Goal: Information Seeking & Learning: Understand process/instructions

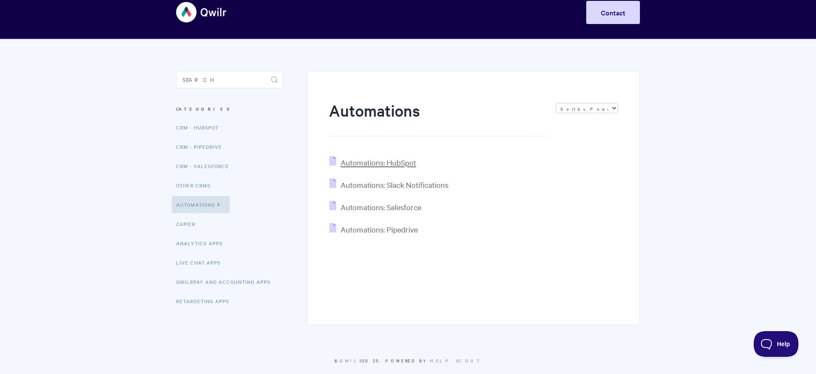
click at [401, 160] on span "Automations: HubSpot" at bounding box center [378, 163] width 76 height 10
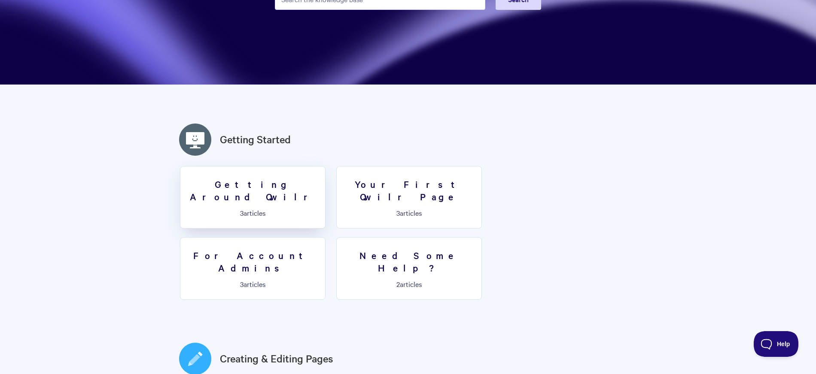
click at [252, 188] on h3 "Getting Around Qwilr" at bounding box center [252, 190] width 134 height 24
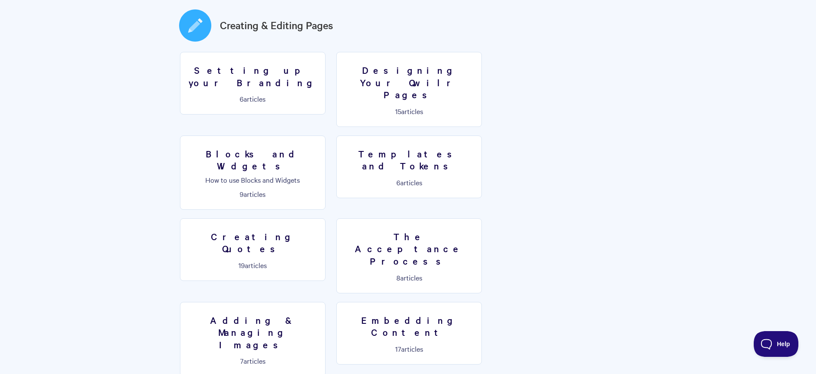
scroll to position [458, 0]
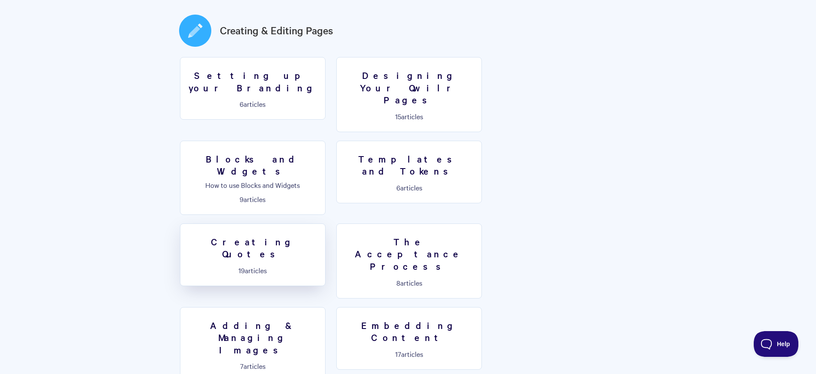
click at [320, 236] on h3 "Creating Quotes" at bounding box center [252, 248] width 134 height 24
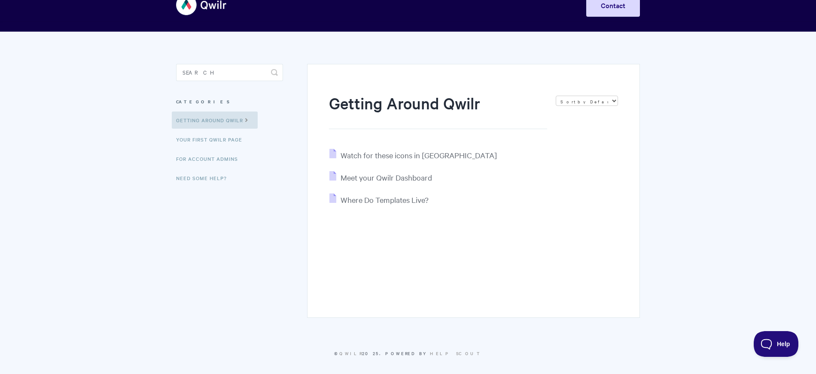
scroll to position [22, 0]
click at [236, 141] on link "Your First Qwilr Page" at bounding box center [210, 138] width 77 height 17
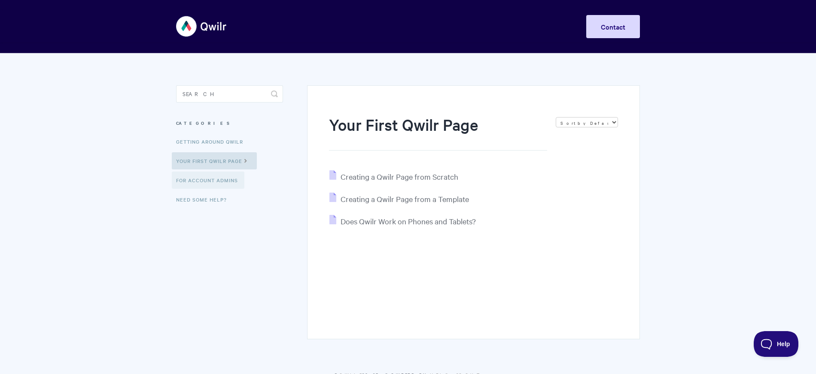
click at [226, 179] on link "For Account Admins" at bounding box center [208, 180] width 73 height 17
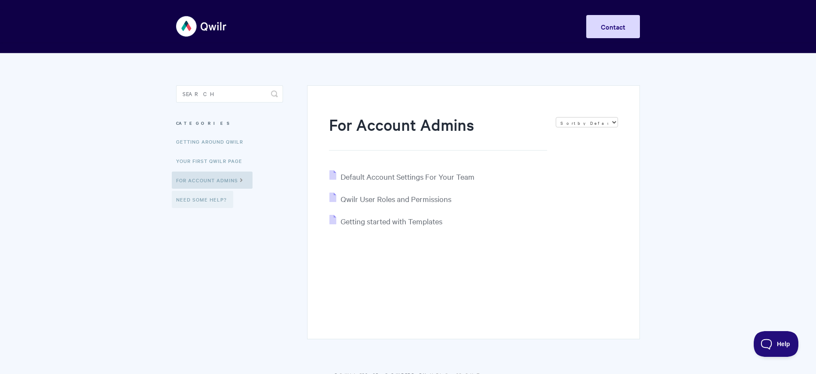
click at [215, 200] on link "Need Some Help?" at bounding box center [202, 199] width 61 height 17
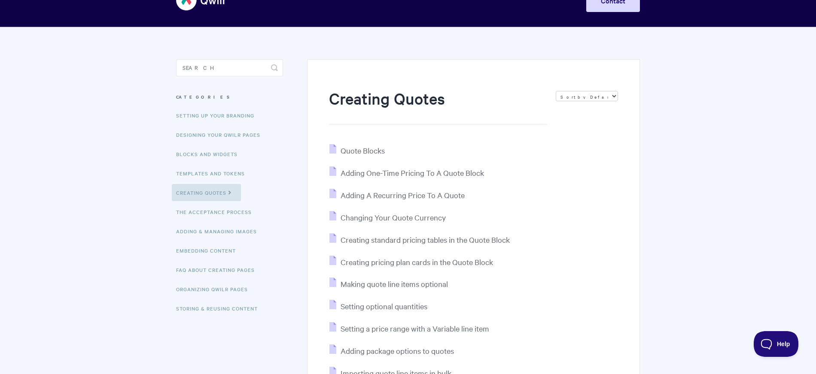
scroll to position [27, 0]
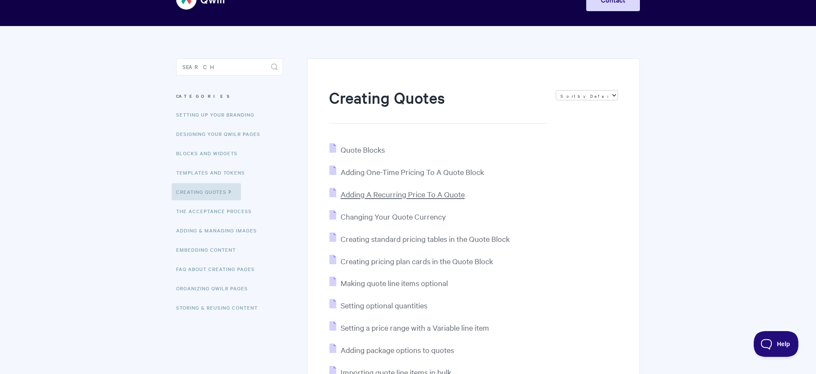
click at [413, 194] on span "Adding A Recurring Price To A Quote" at bounding box center [402, 194] width 124 height 10
click at [447, 242] on span "Creating standard pricing tables in the Quote Block" at bounding box center [424, 239] width 169 height 10
click at [429, 367] on span "Importing quote line items in bulk" at bounding box center [395, 372] width 111 height 10
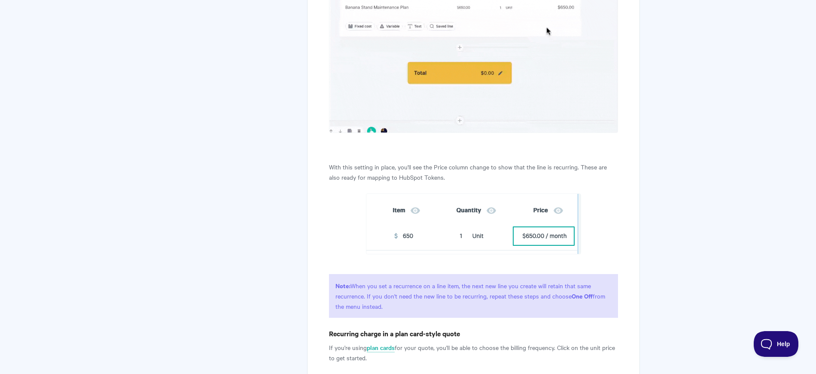
scroll to position [932, 0]
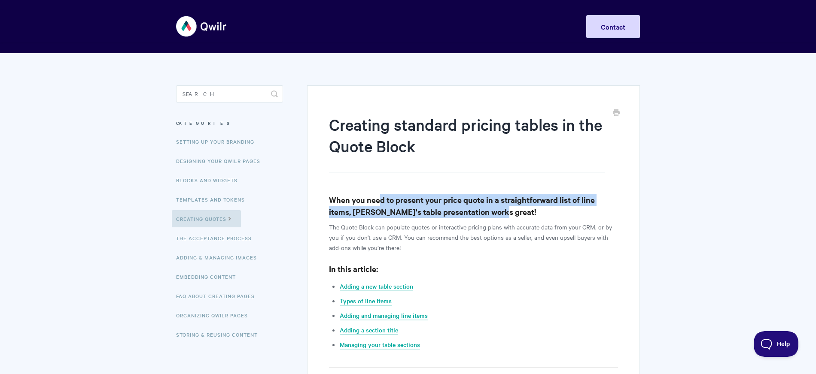
drag, startPoint x: 377, startPoint y: 200, endPoint x: 517, endPoint y: 206, distance: 139.6
click at [517, 206] on h3 "When you need to present your price quote in a straightforward list of line ite…" at bounding box center [473, 206] width 289 height 24
click at [503, 235] on p "The Quote Block can populate quotes or interactive pricing plans with accurate …" at bounding box center [473, 237] width 289 height 31
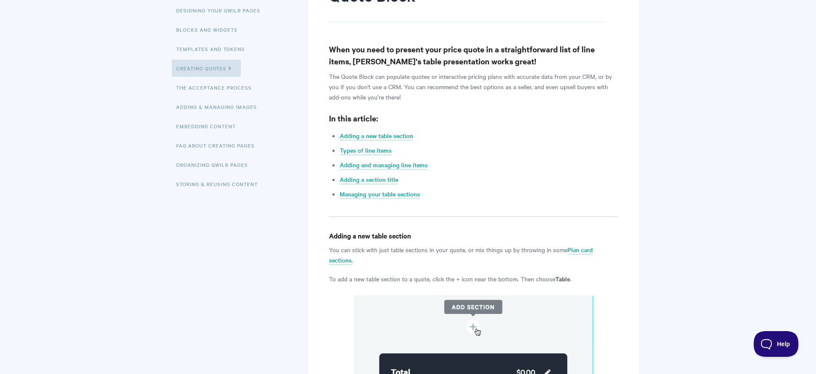
scroll to position [164, 0]
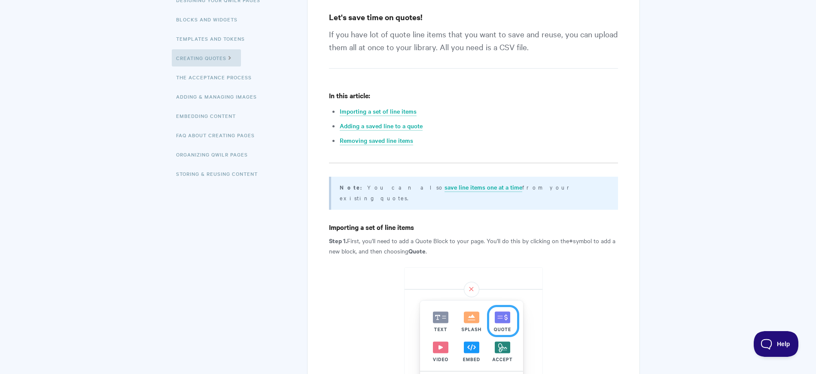
scroll to position [164, 0]
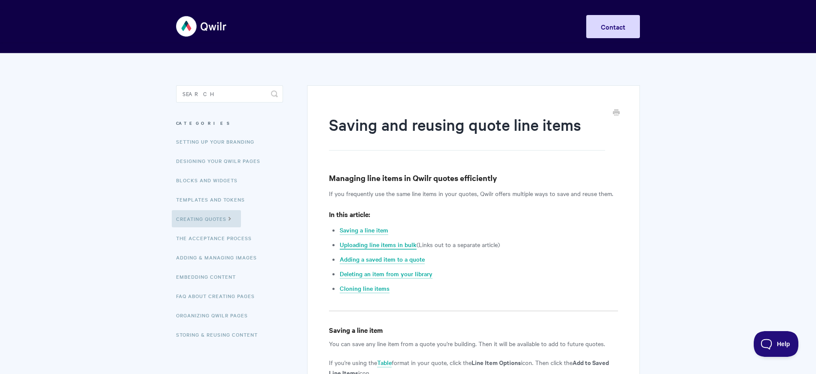
click at [388, 246] on link "Uploading line items in bulk" at bounding box center [378, 244] width 77 height 9
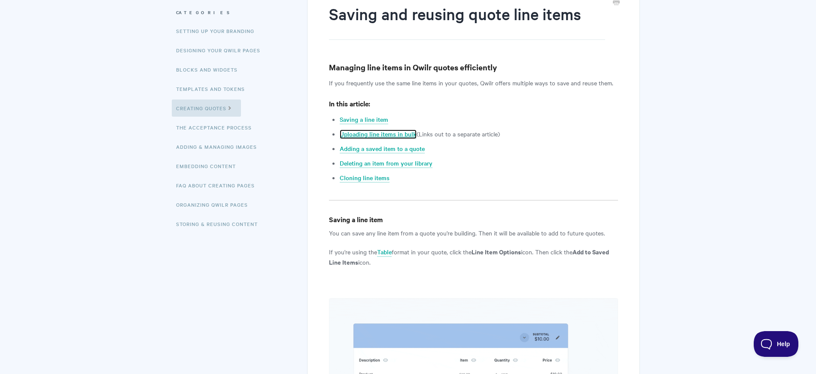
scroll to position [111, 0]
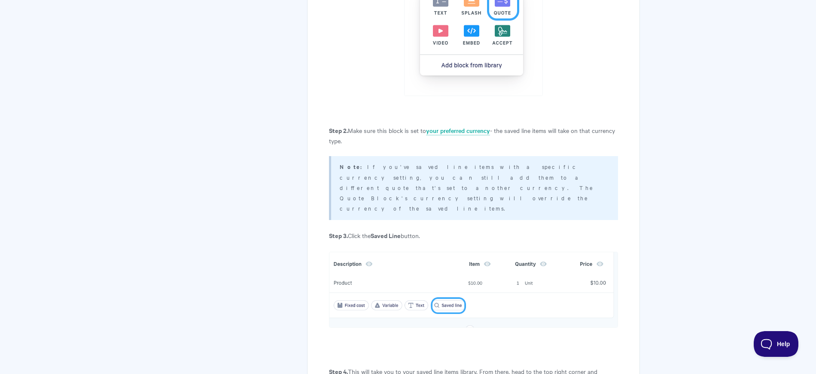
scroll to position [483, 0]
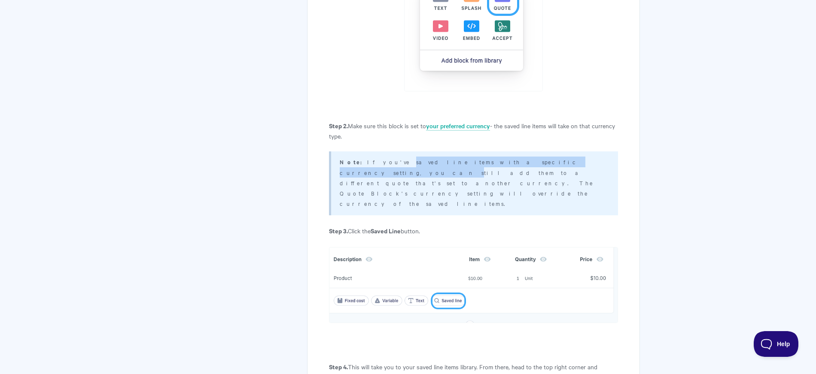
drag, startPoint x: 373, startPoint y: 153, endPoint x: 508, endPoint y: 155, distance: 134.4
click at [508, 157] on p "Note: If you've saved line items with a specific currency setting, you can stil…" at bounding box center [473, 183] width 267 height 52
click at [483, 247] on img at bounding box center [473, 285] width 289 height 76
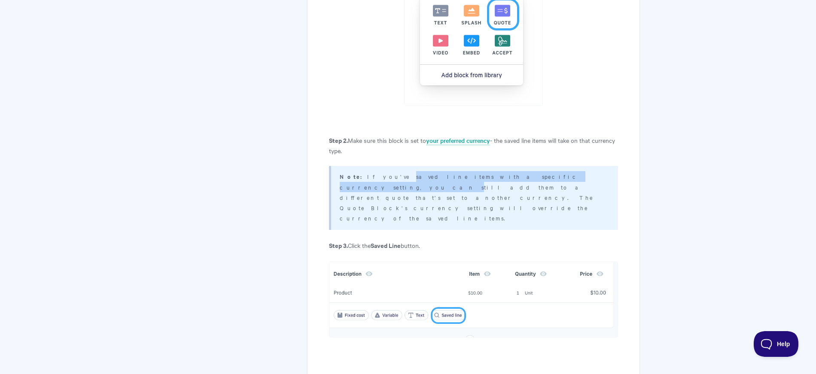
scroll to position [469, 0]
click at [416, 165] on div "Note: If you've saved line items with a specific currency setting, you can stil…" at bounding box center [473, 197] width 289 height 64
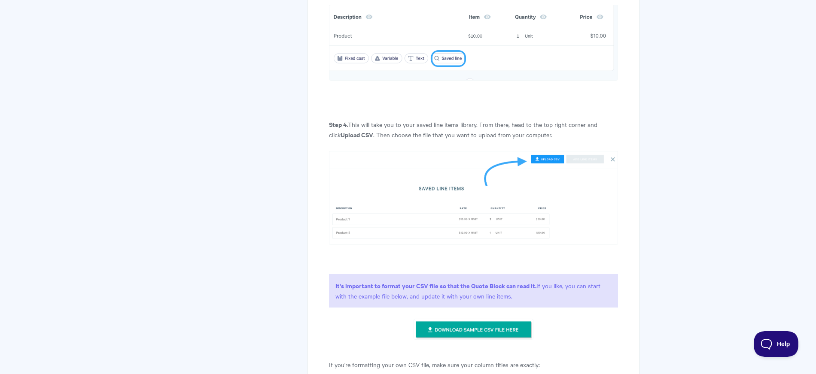
scroll to position [745, 0]
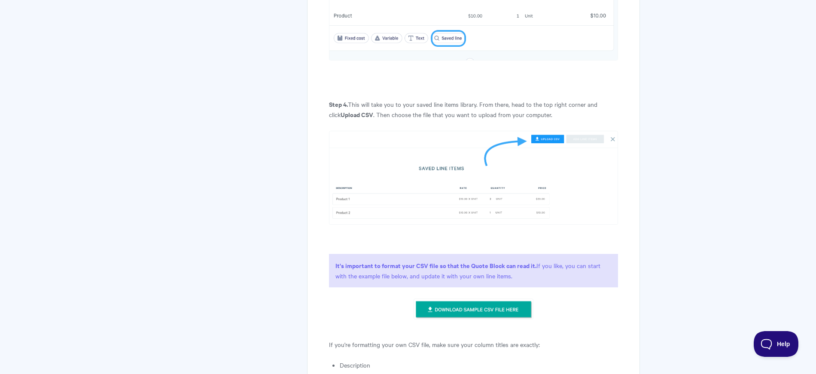
click at [462, 299] on img at bounding box center [472, 309] width 119 height 21
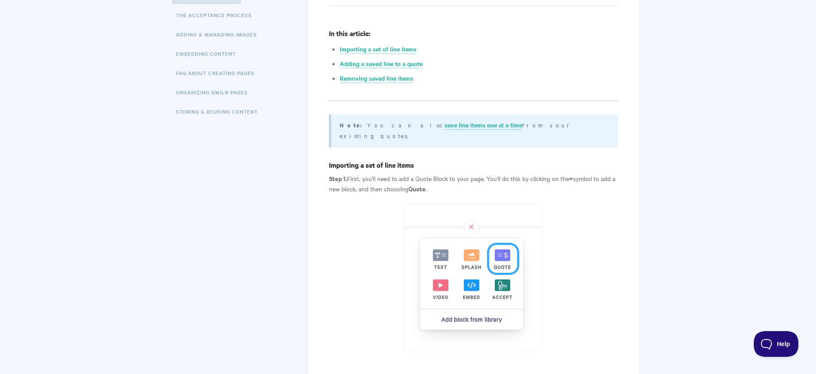
scroll to position [222, 0]
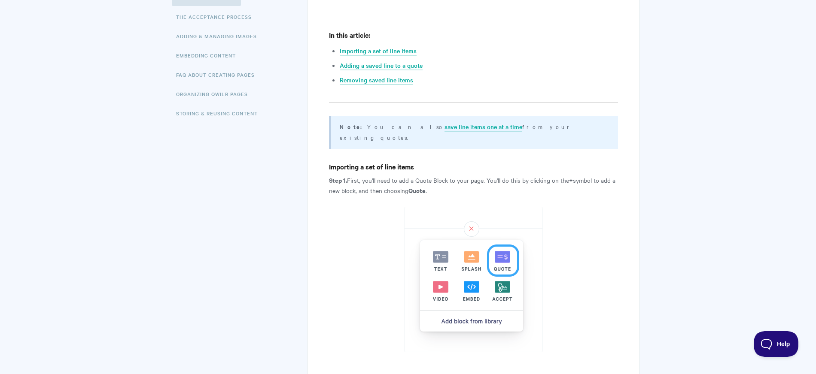
click at [400, 182] on p "Step 1. First, you'll need to add a Quote Block to your page. You'll do this by…" at bounding box center [473, 185] width 289 height 21
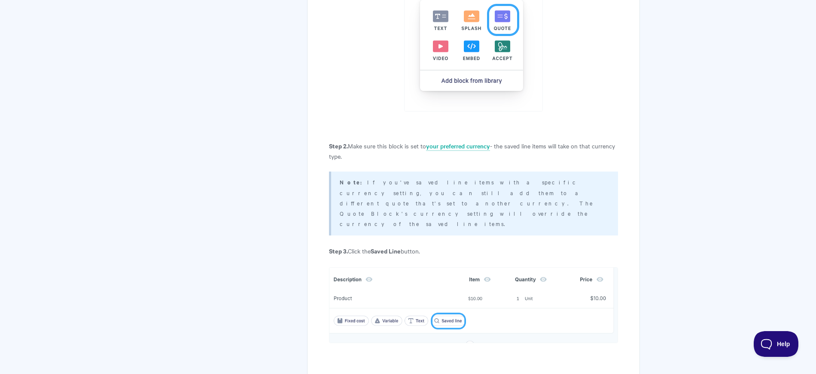
scroll to position [479, 0]
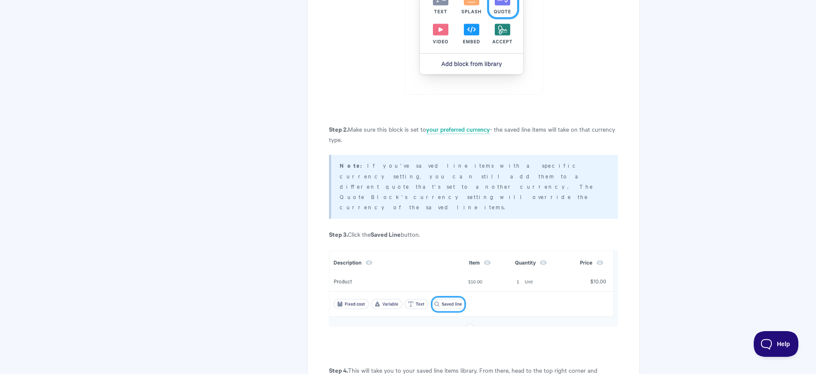
click at [426, 161] on p "Note: If you've saved line items with a specific currency setting, you can stil…" at bounding box center [473, 186] width 267 height 52
click at [536, 173] on div "Note: If you've saved line items with a specific currency setting, you can stil…" at bounding box center [473, 187] width 289 height 64
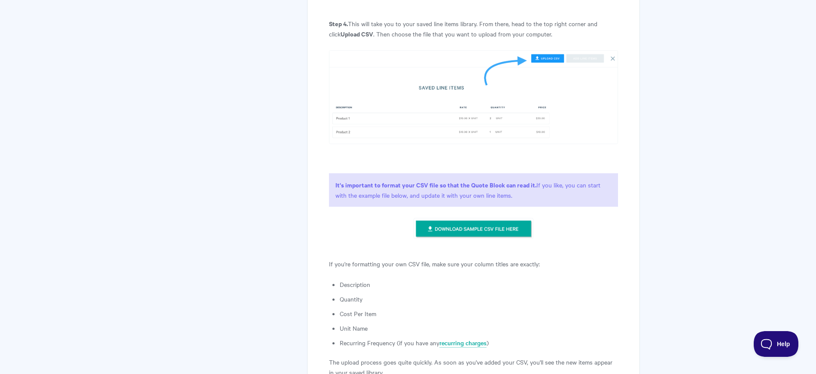
scroll to position [828, 0]
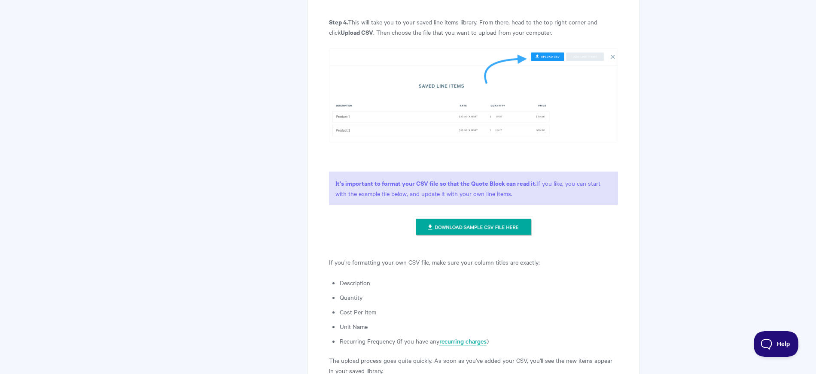
click at [373, 336] on li "Recurring Frequency (if you have any recurring charges )" at bounding box center [479, 341] width 278 height 10
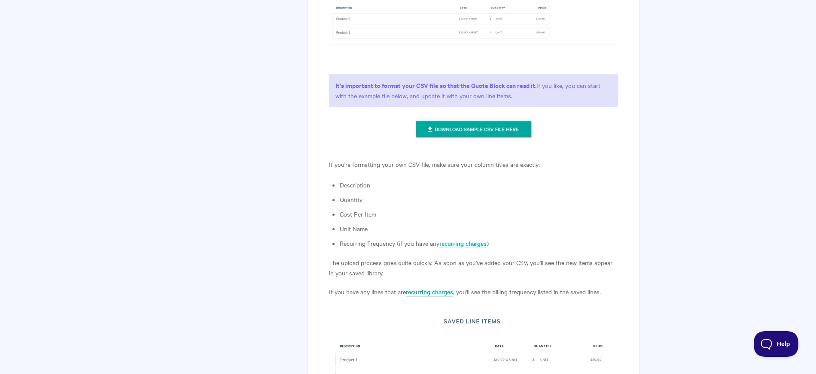
scroll to position [926, 0]
click at [400, 257] on p "The upload process goes quite quickly. As soon as you've added your CSV, you'll…" at bounding box center [473, 267] width 289 height 21
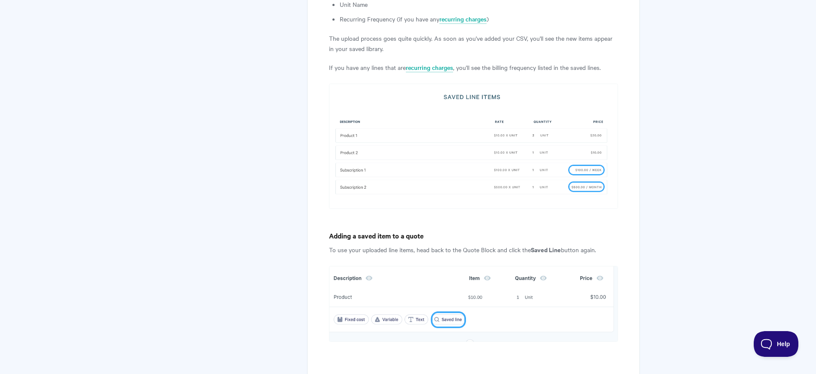
scroll to position [1166, 0]
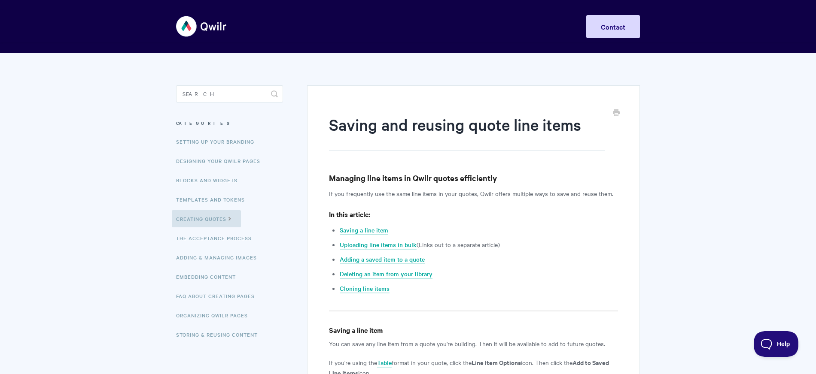
click at [203, 29] on img at bounding box center [201, 26] width 51 height 32
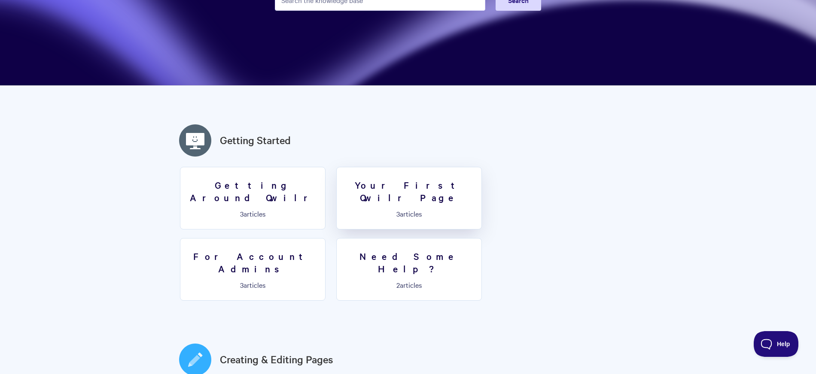
scroll to position [130, 0]
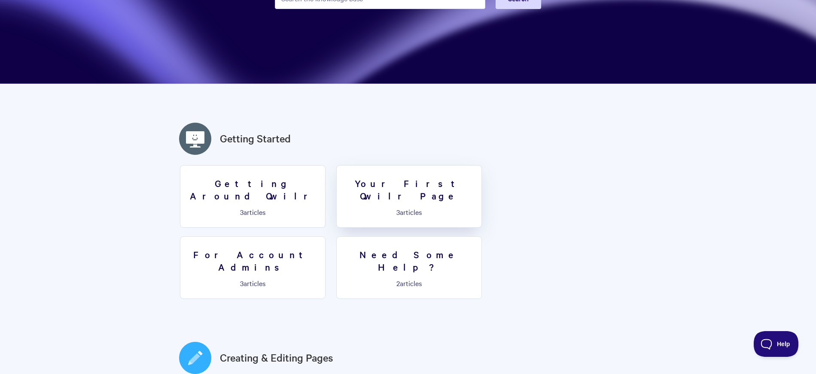
click at [420, 188] on h3 "Your First Qwilr Page" at bounding box center [409, 189] width 134 height 24
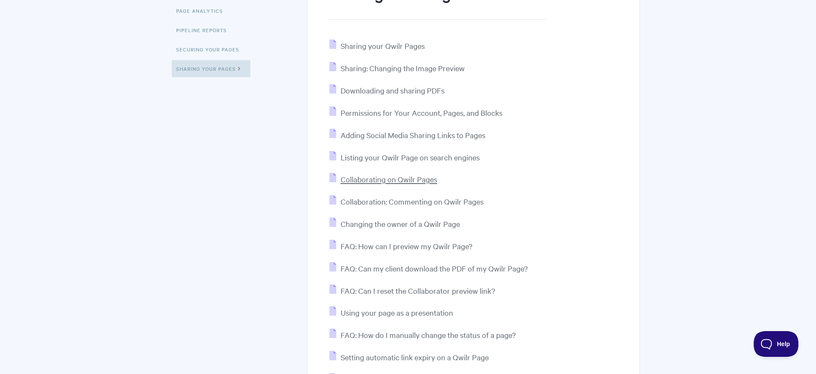
scroll to position [134, 0]
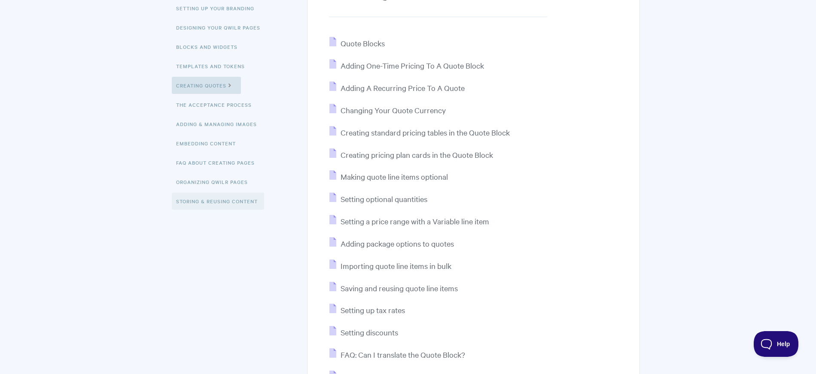
scroll to position [134, 0]
click at [234, 103] on link "The Acceptance Process" at bounding box center [215, 104] width 86 height 17
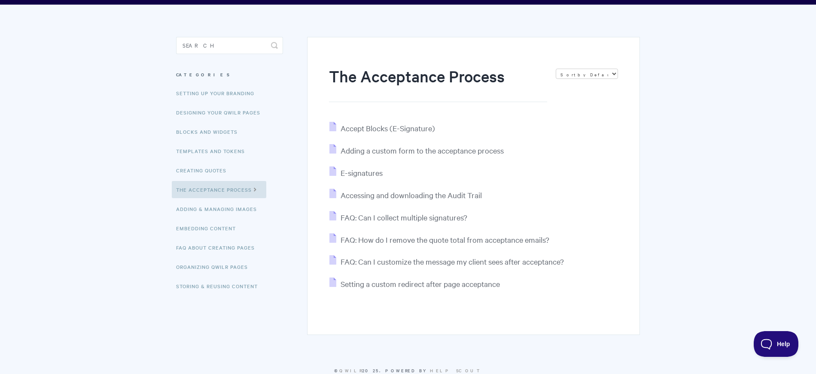
scroll to position [49, 0]
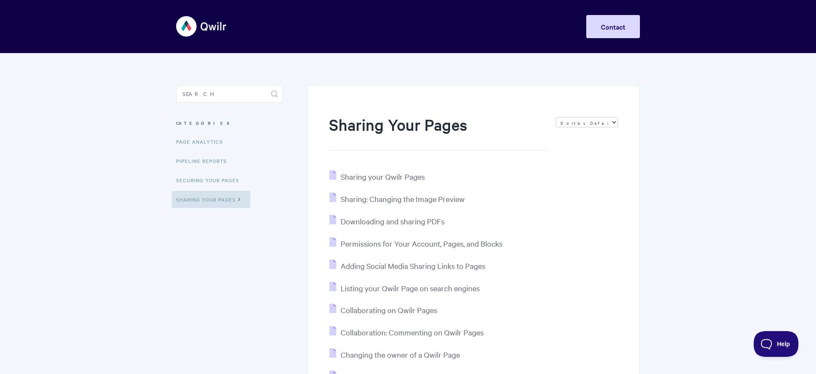
scroll to position [43, 0]
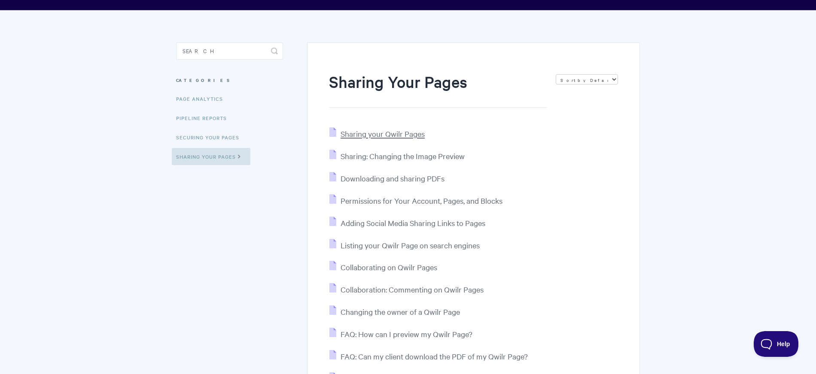
click at [402, 137] on span "Sharing your Qwilr Pages" at bounding box center [382, 134] width 84 height 10
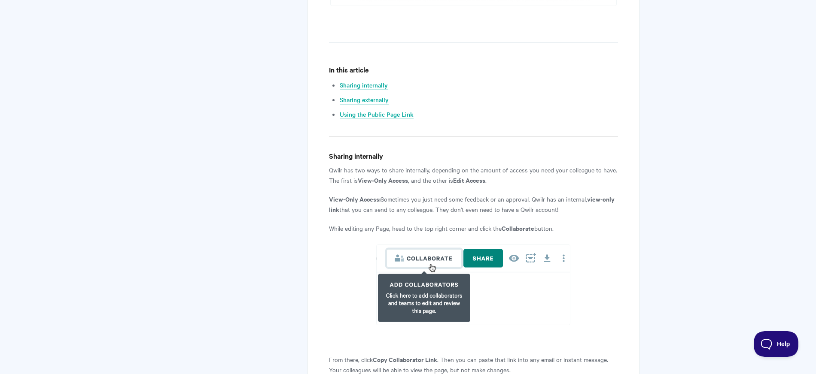
scroll to position [397, 0]
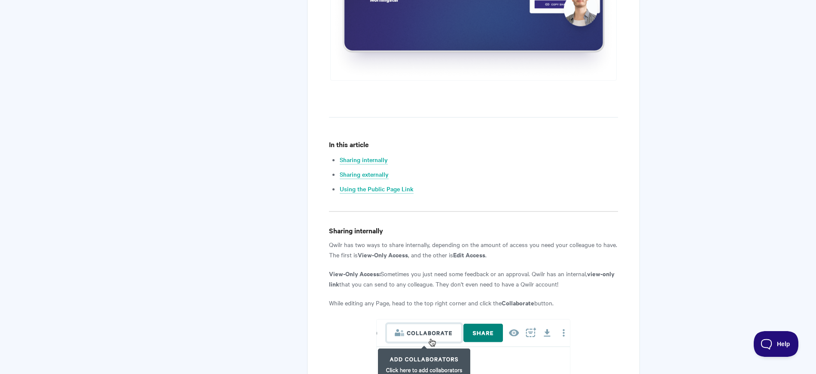
click at [443, 255] on p "Qwilr has two ways to share internally, depending on the amount of access you n…" at bounding box center [473, 250] width 289 height 21
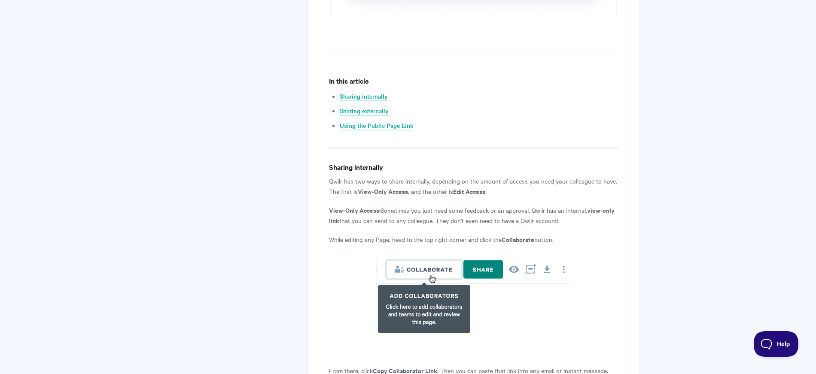
scroll to position [463, 0]
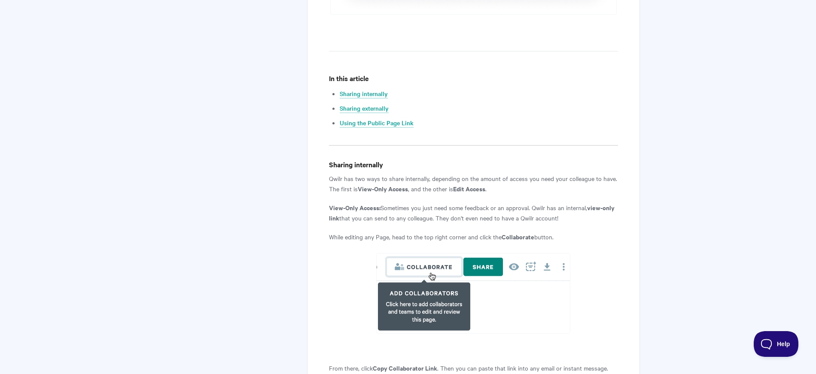
click at [384, 193] on p "Qwilr has two ways to share internally, depending on the amount of access you n…" at bounding box center [473, 183] width 289 height 21
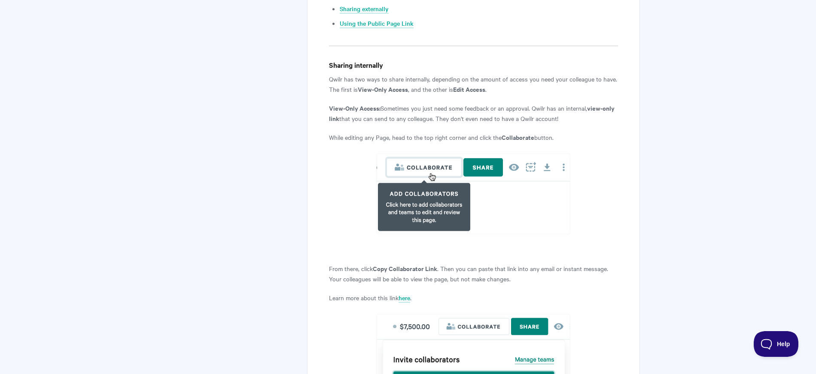
scroll to position [0, 0]
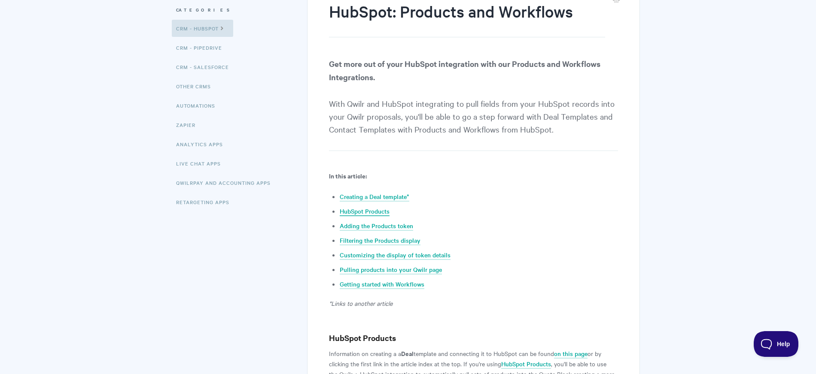
click at [364, 209] on link "HubSpot Products" at bounding box center [365, 211] width 50 height 9
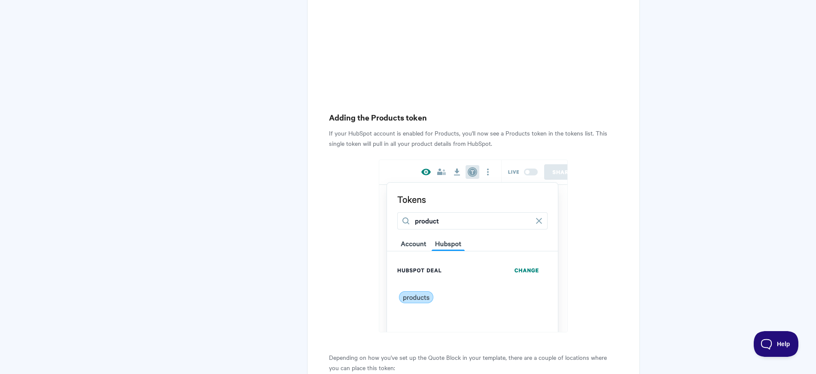
scroll to position [686, 0]
drag, startPoint x: 461, startPoint y: 134, endPoint x: 492, endPoint y: 134, distance: 30.5
click at [491, 134] on p "If your HubSpot account is enabled for Products, you'll now see a Products toke…" at bounding box center [473, 137] width 289 height 21
